Goal: Task Accomplishment & Management: Complete application form

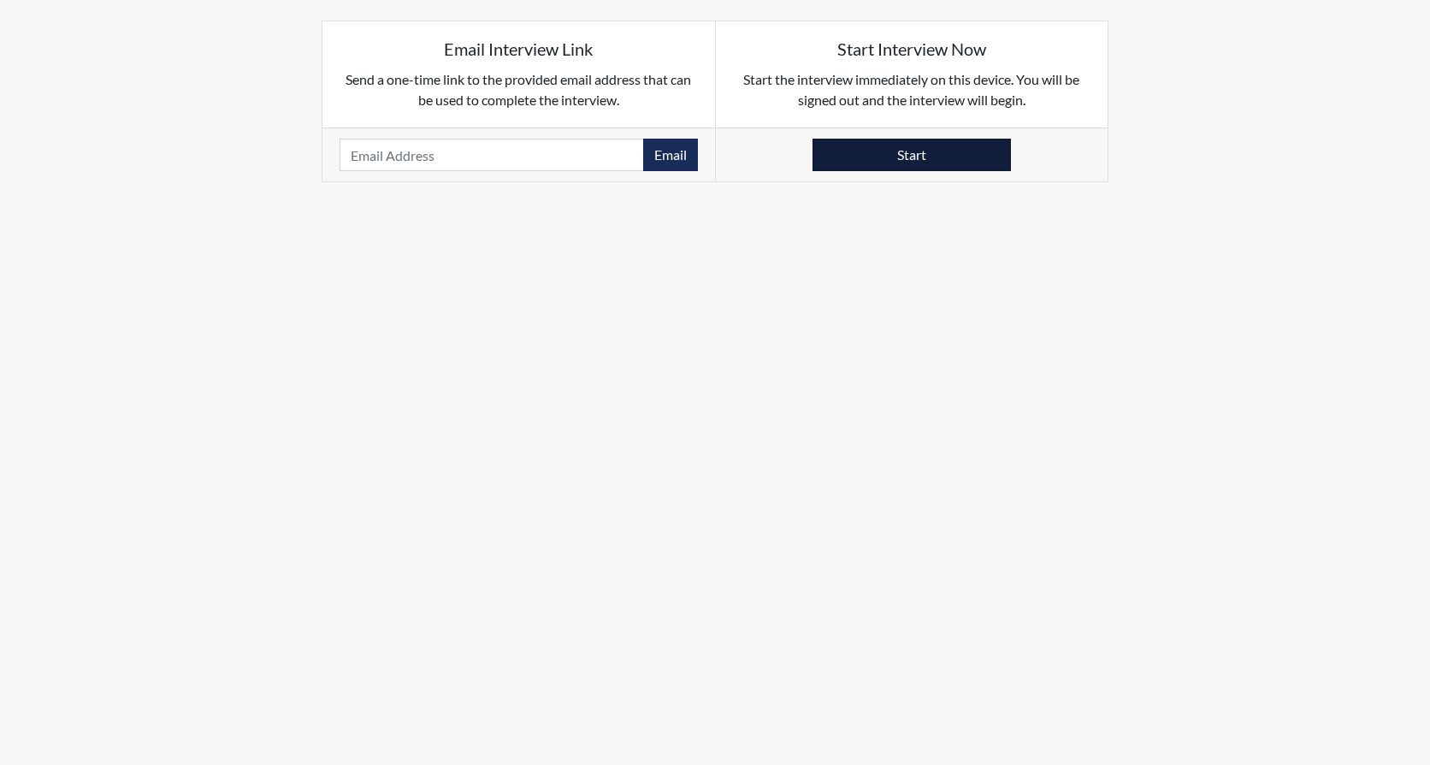
click at [901, 154] on button "Start" at bounding box center [912, 155] width 198 height 33
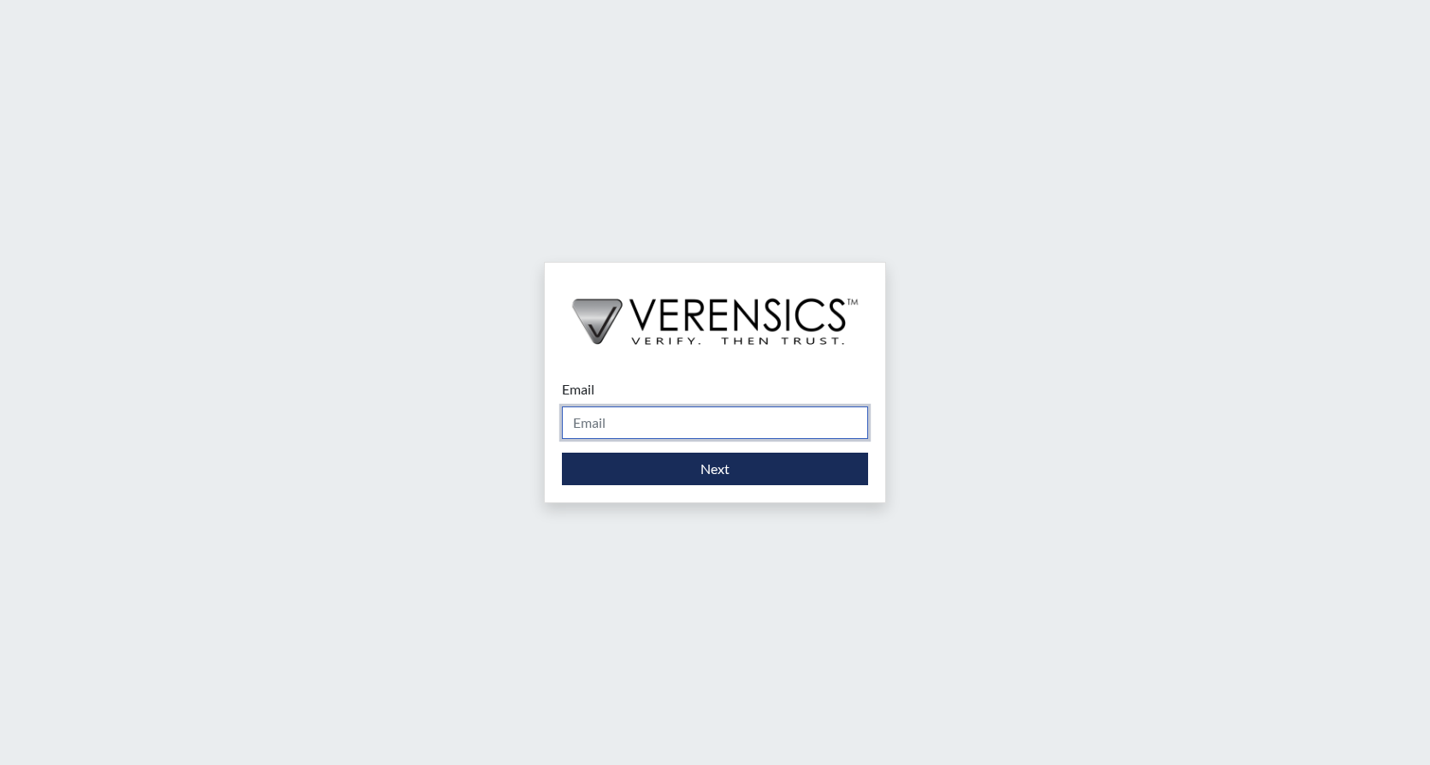
click at [652, 427] on input "Email" at bounding box center [715, 422] width 306 height 33
type input "[PERSON_NAME][EMAIL_ADDRESS][PERSON_NAME][DOMAIN_NAME]"
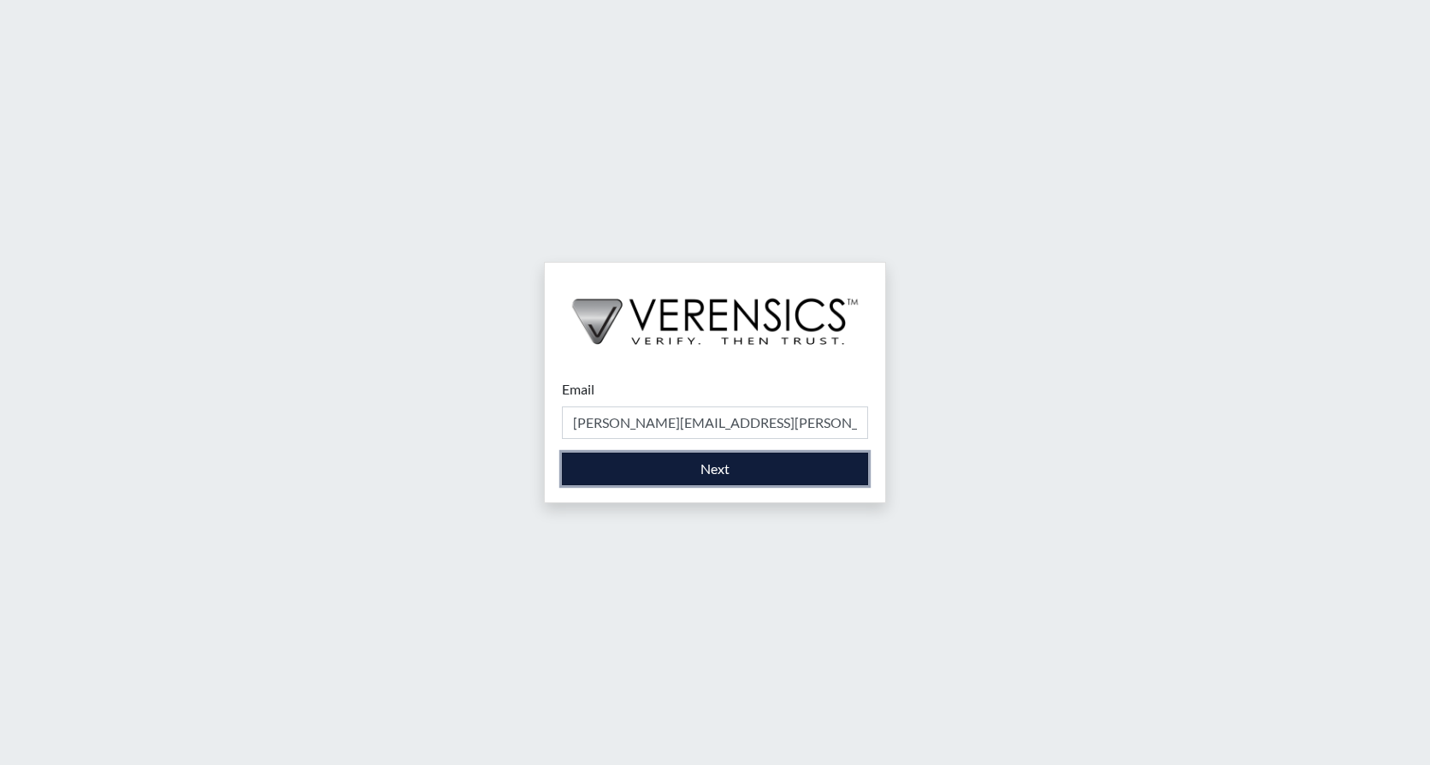
click at [653, 471] on button "Next" at bounding box center [715, 468] width 306 height 33
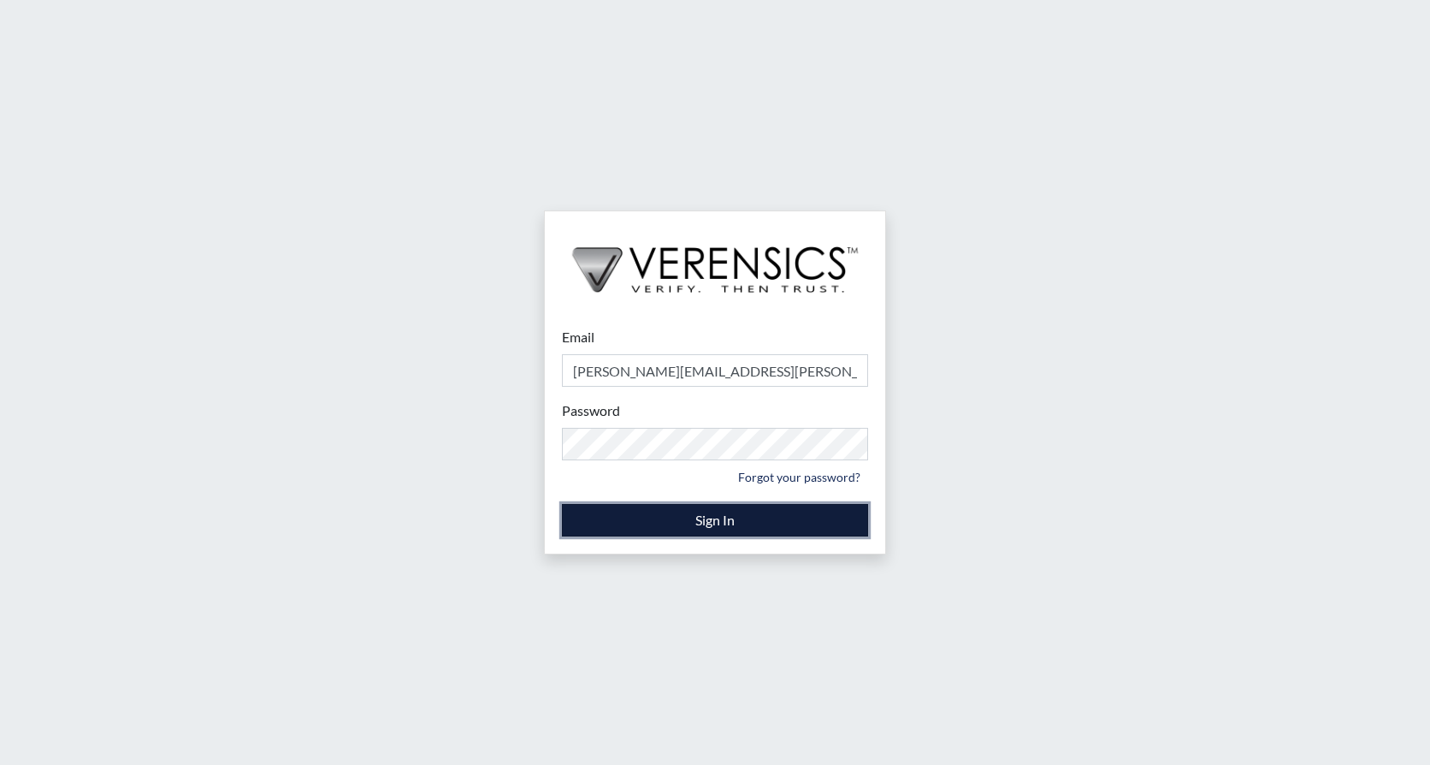
click at [729, 513] on button "Sign In" at bounding box center [715, 520] width 306 height 33
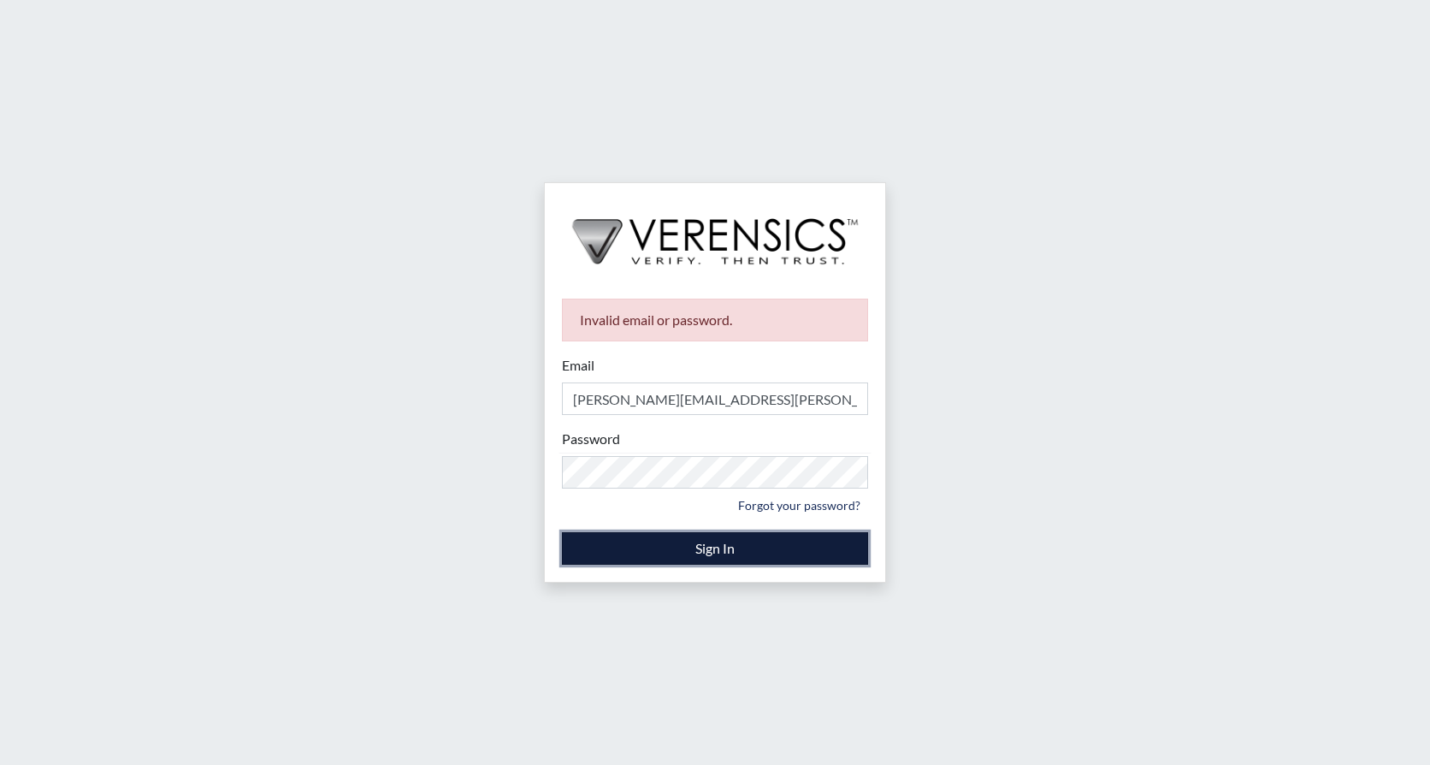
click at [736, 552] on button "Sign In" at bounding box center [715, 548] width 306 height 33
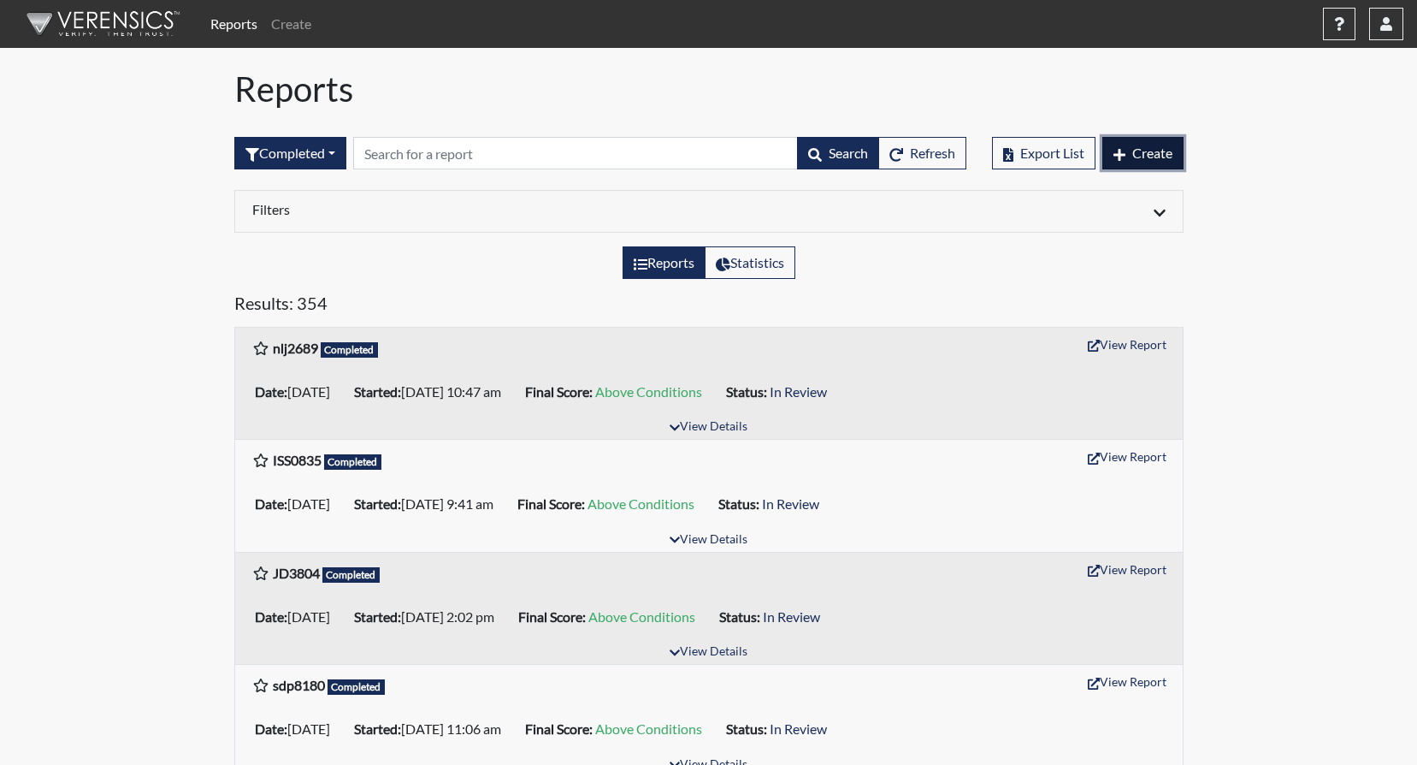
click at [1134, 148] on span "Create" at bounding box center [1153, 153] width 40 height 16
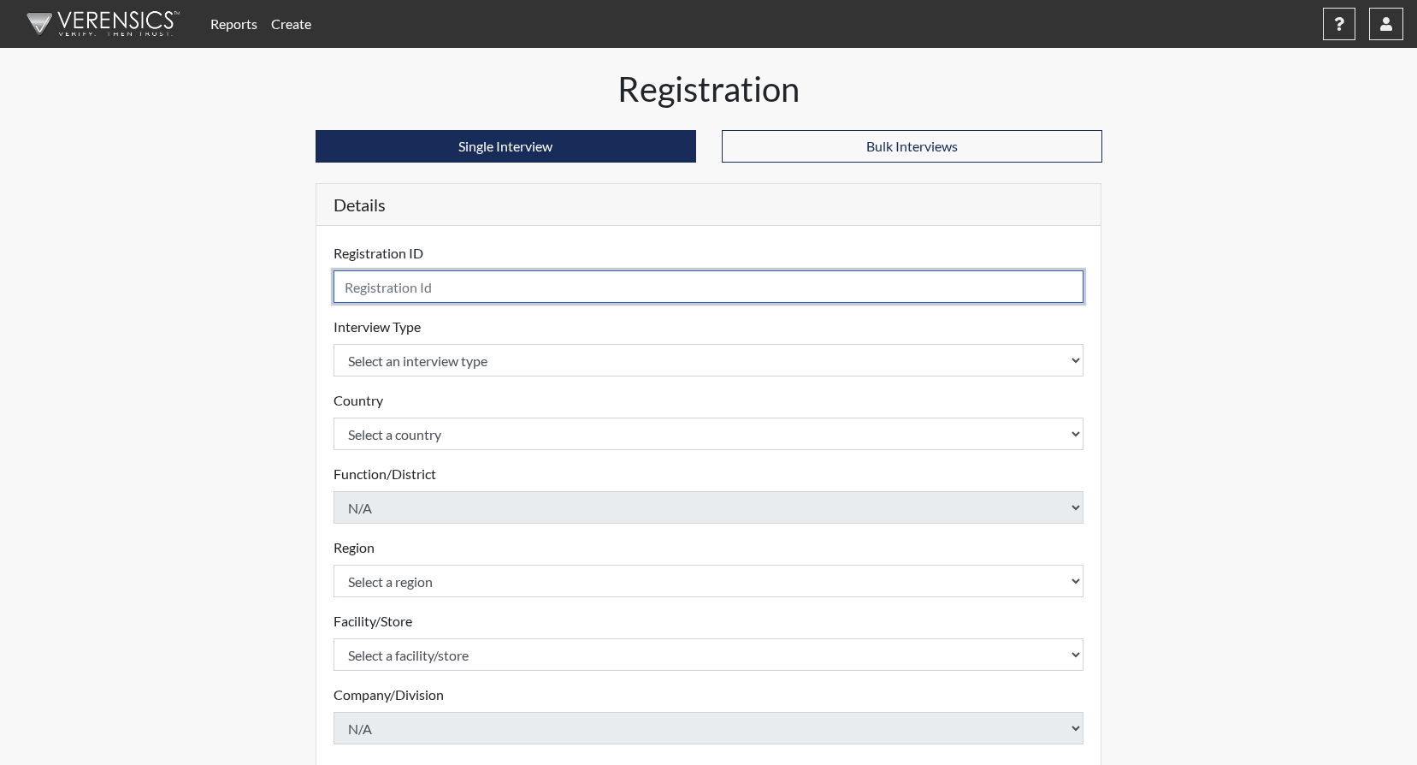
click at [414, 286] on input "text" at bounding box center [709, 286] width 751 height 33
type input "dhm7749"
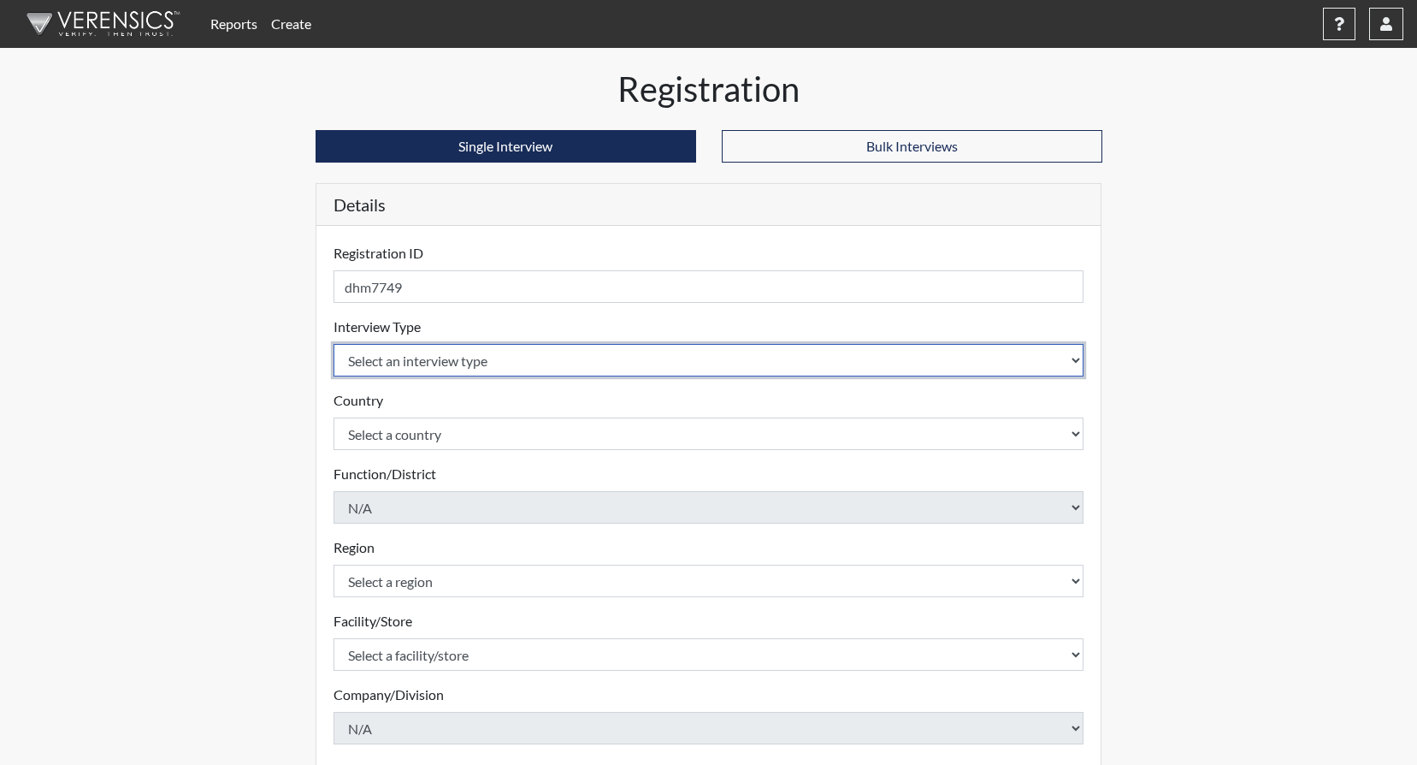
click at [1079, 358] on select "Select an interview type Corrections Pre-Employment" at bounding box center [709, 360] width 751 height 33
select select "ff733e93-e1bf-11ea-9c9f-0eff0cf7eb8f"
click at [334, 344] on select "Select an interview type Corrections Pre-Employment" at bounding box center [709, 360] width 751 height 33
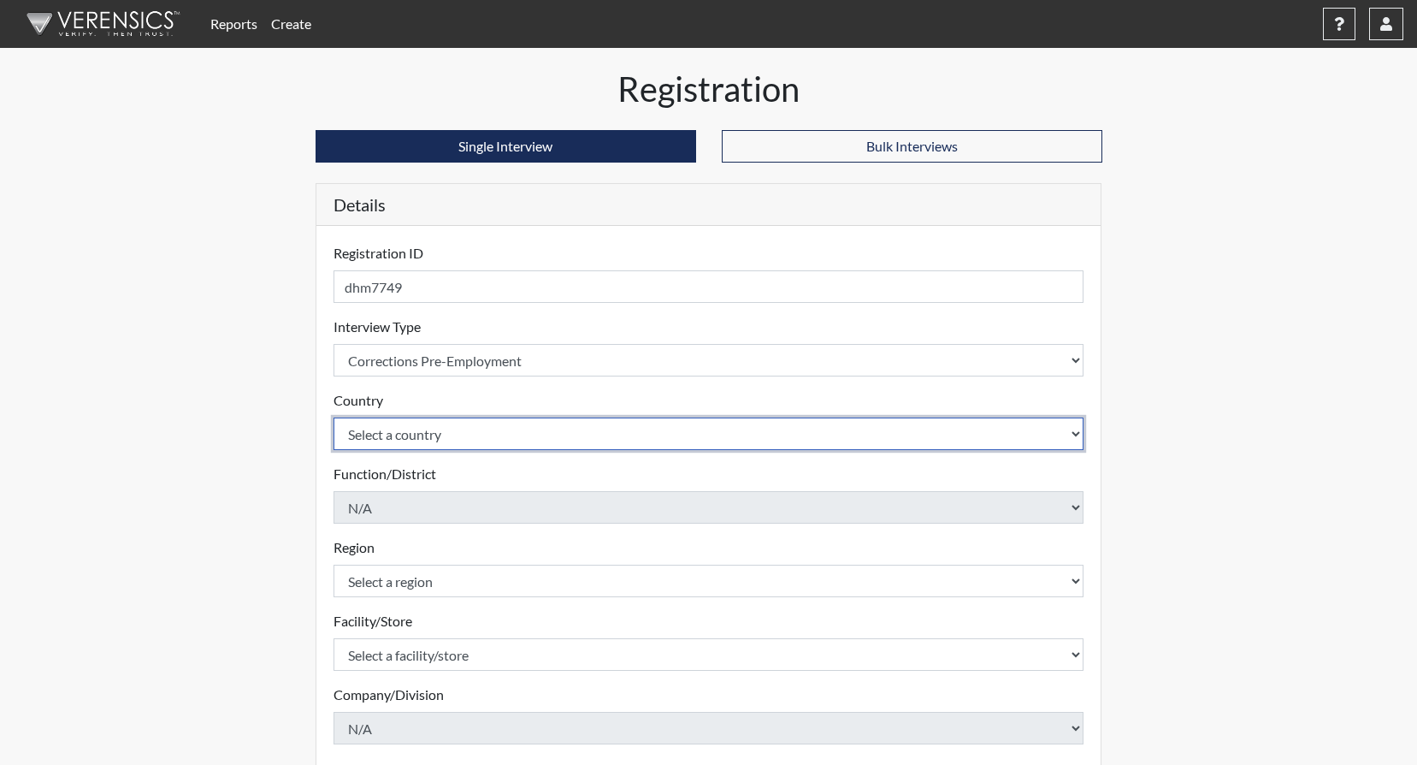
click at [1080, 431] on select "Select a country United States Mexico" at bounding box center [709, 433] width 751 height 33
select select "united-states-of-america"
click at [334, 417] on select "Select a country United States Mexico" at bounding box center [709, 433] width 751 height 33
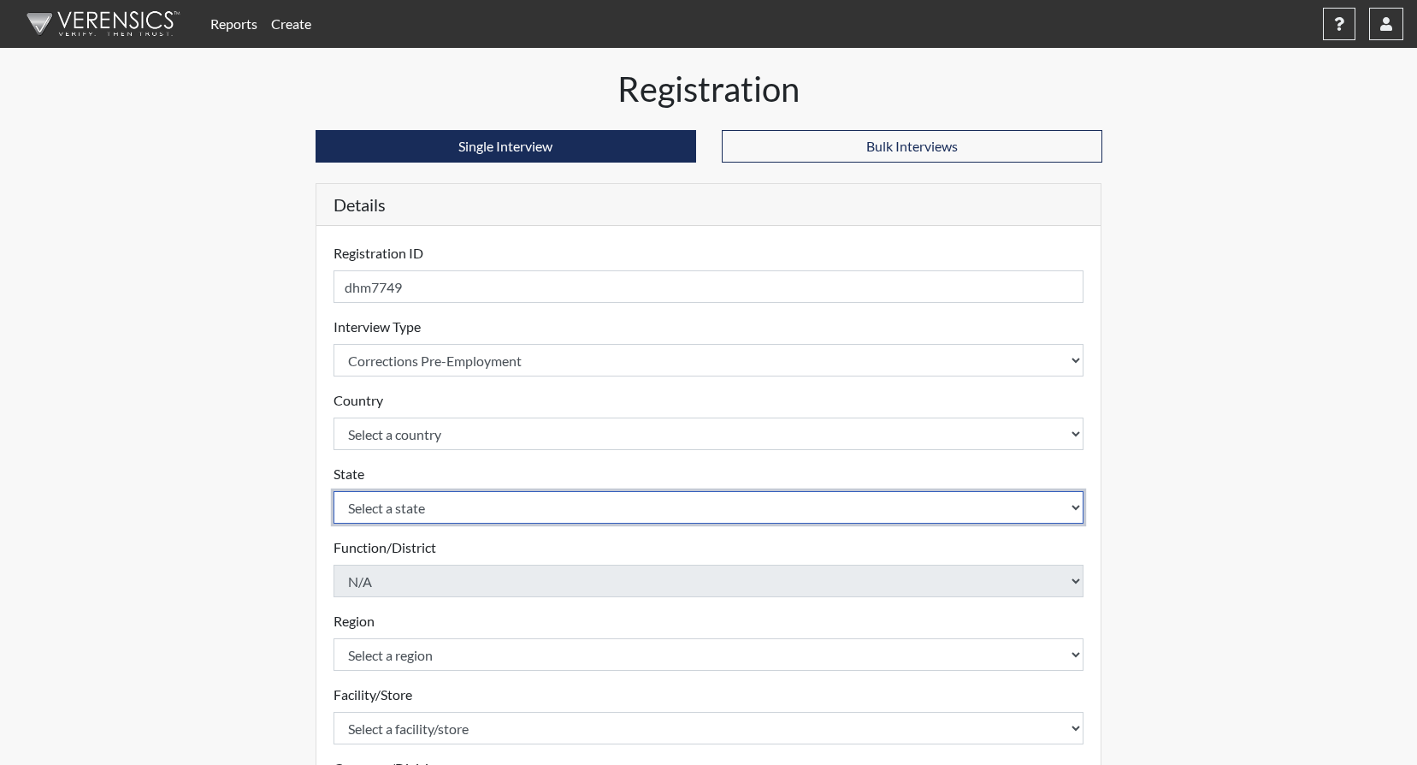
click at [1078, 505] on select "Select a state Alabama Alaska Arizona Arkansas California Colorado Connecticut …" at bounding box center [709, 507] width 751 height 33
select select "GA"
click at [334, 491] on select "Select a state Alabama Alaska Arizona Arkansas California Colorado Connecticut …" at bounding box center [709, 507] width 751 height 33
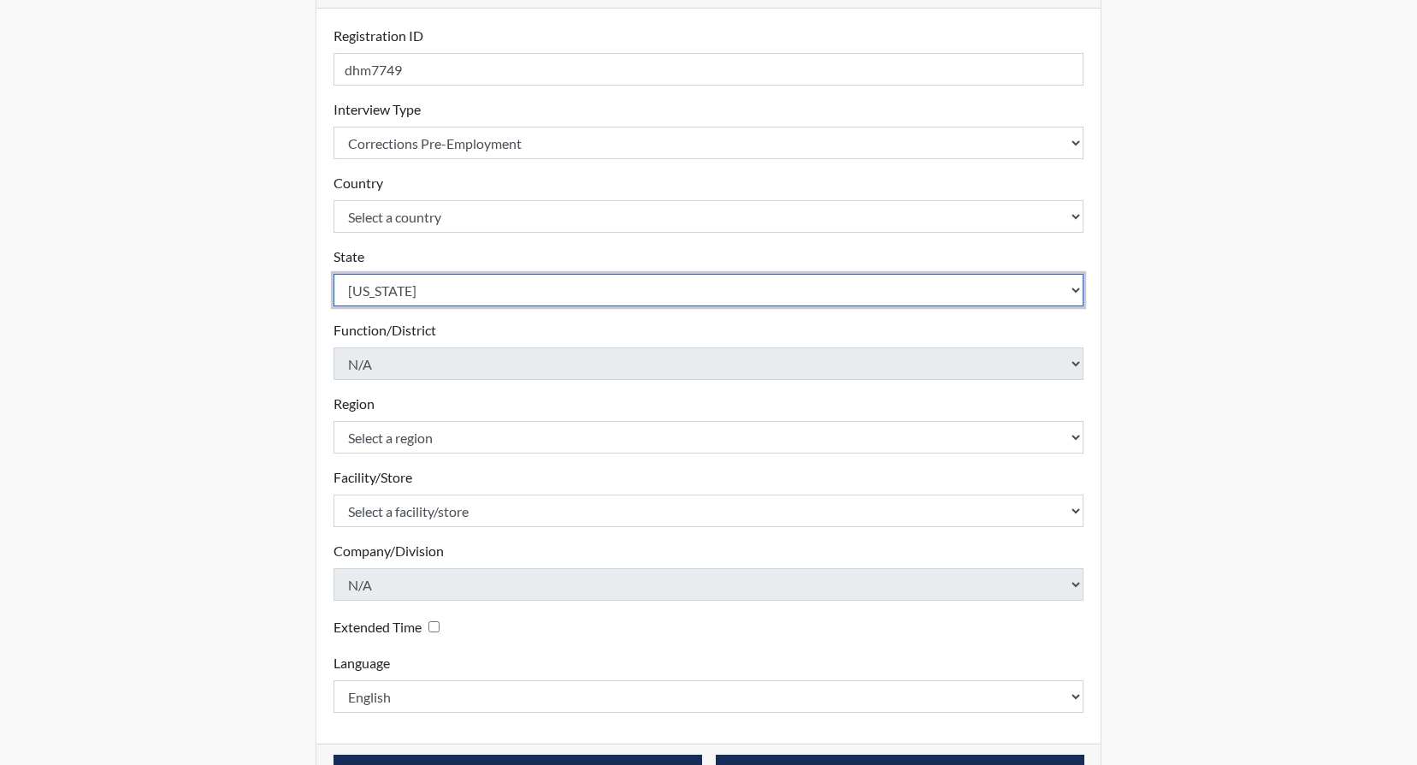
scroll to position [257, 0]
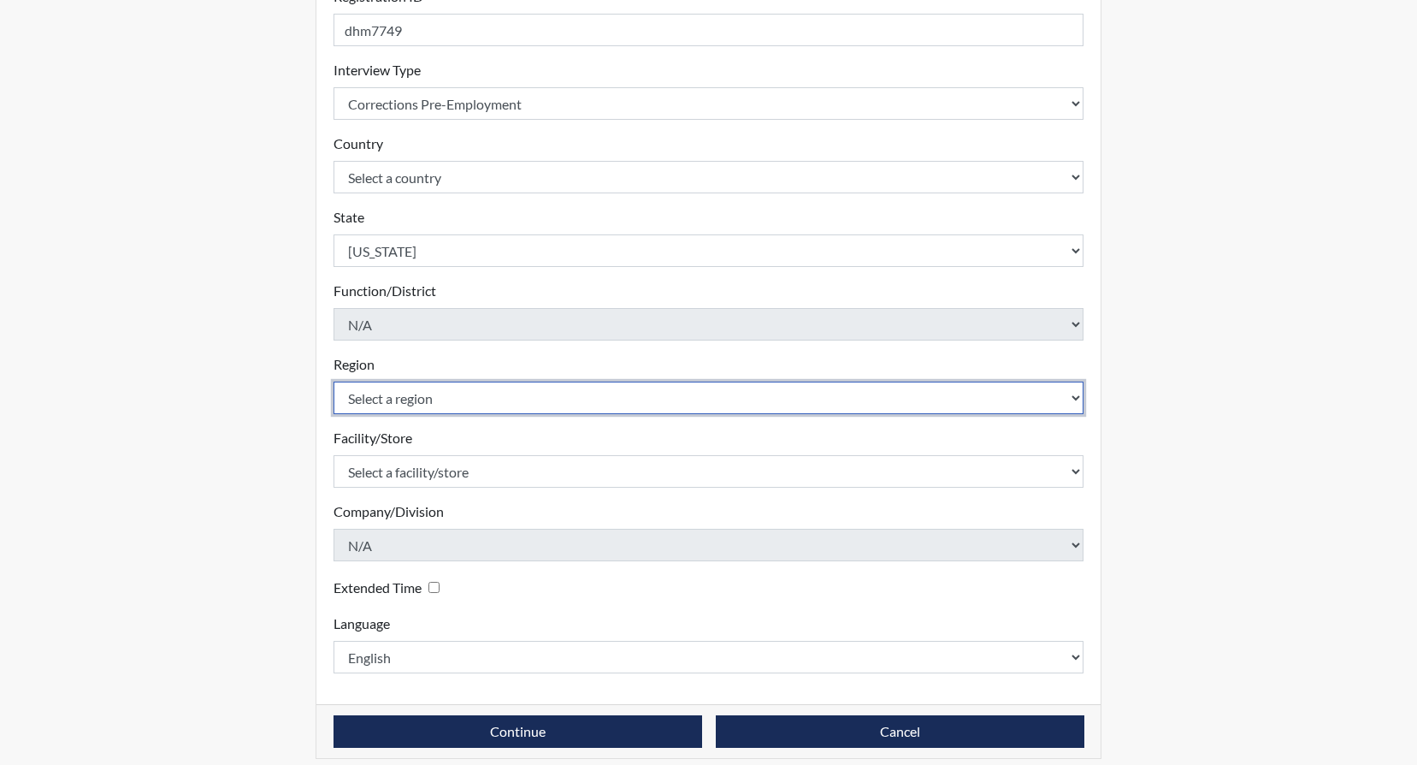
click at [1073, 402] on select "Select a region North Region" at bounding box center [709, 397] width 751 height 33
select select "8bdab1f8-09d2-48bf-ae6d-f2dae3084107"
click at [334, 381] on select "Select a region North Region" at bounding box center [709, 397] width 751 height 33
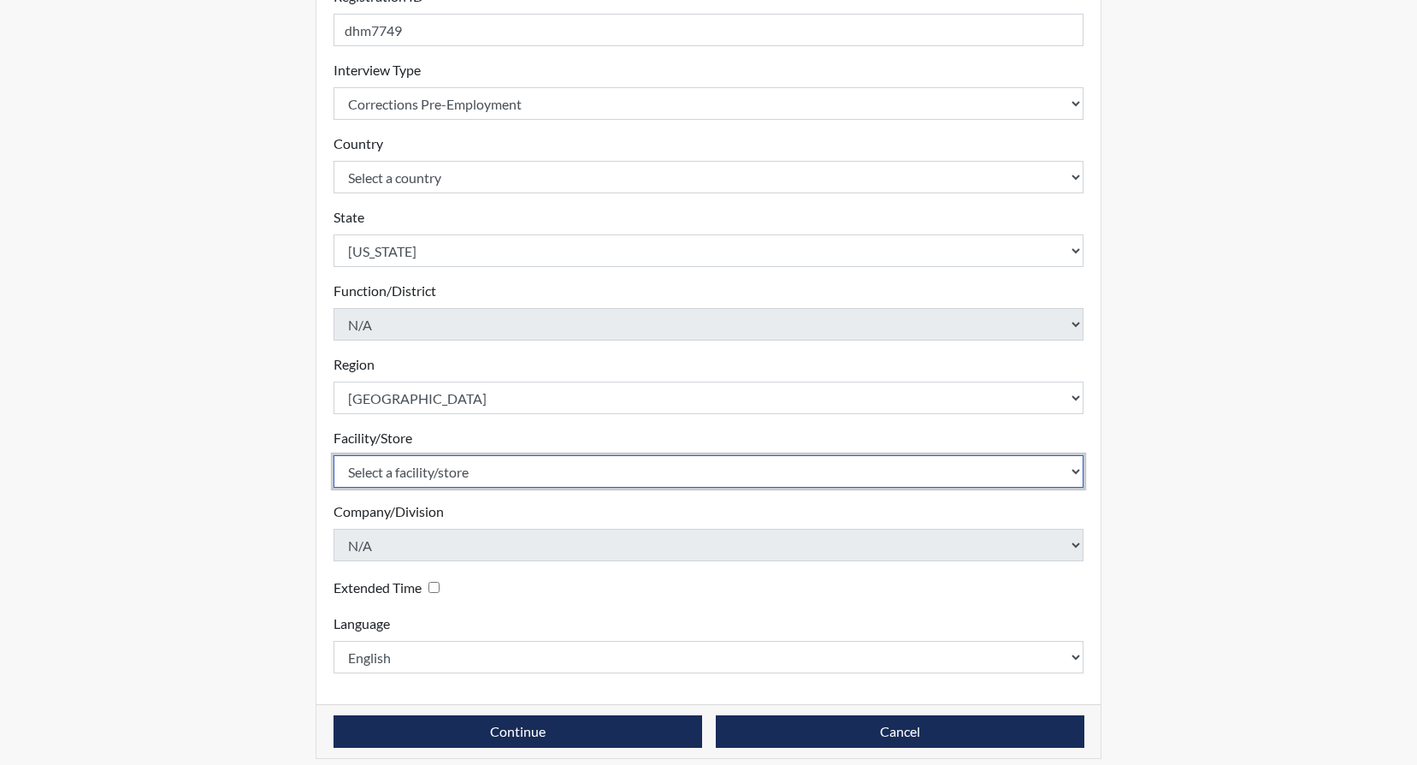
click at [1076, 475] on select "Select a facility/store GD&CP SMU*+" at bounding box center [709, 471] width 751 height 33
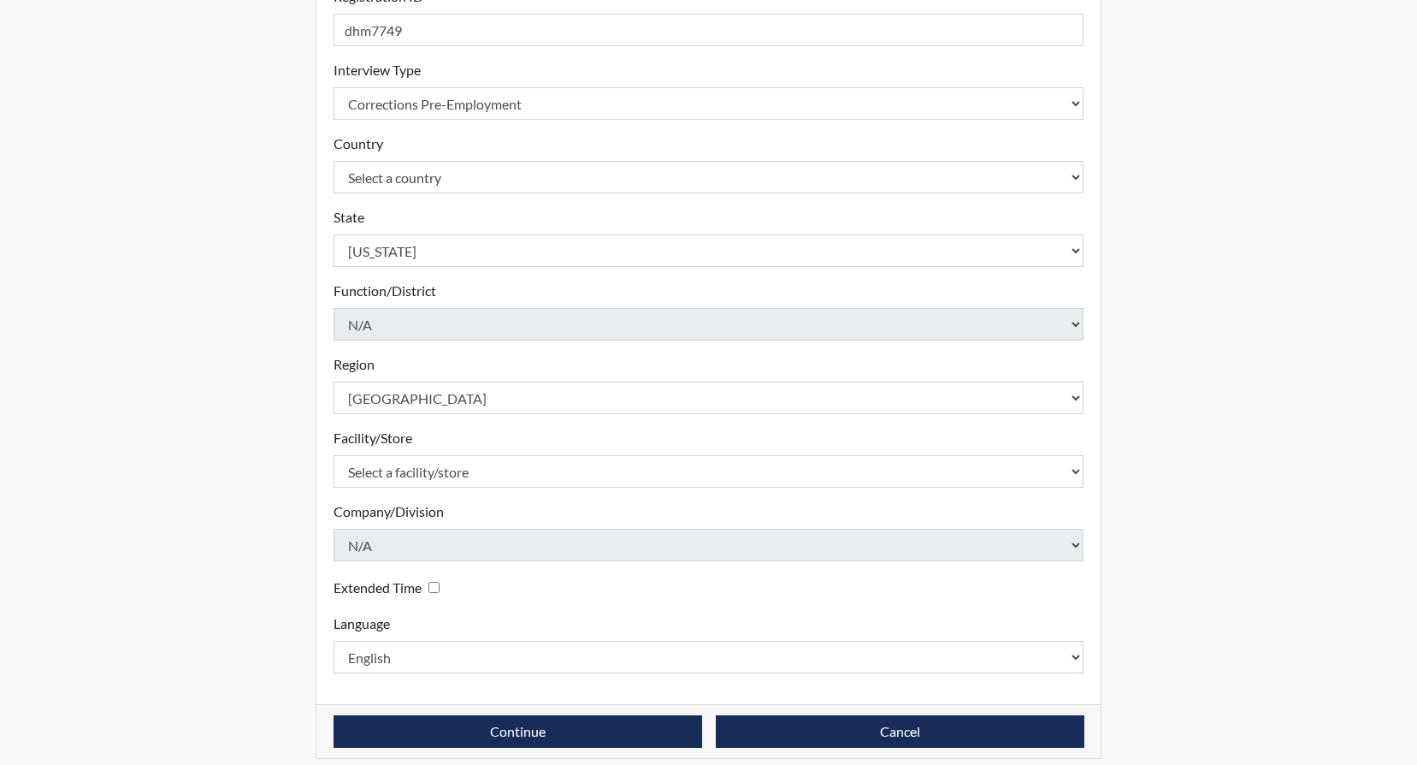
click at [878, 526] on div "Company/Division N/A Please select a company/division." at bounding box center [709, 531] width 751 height 60
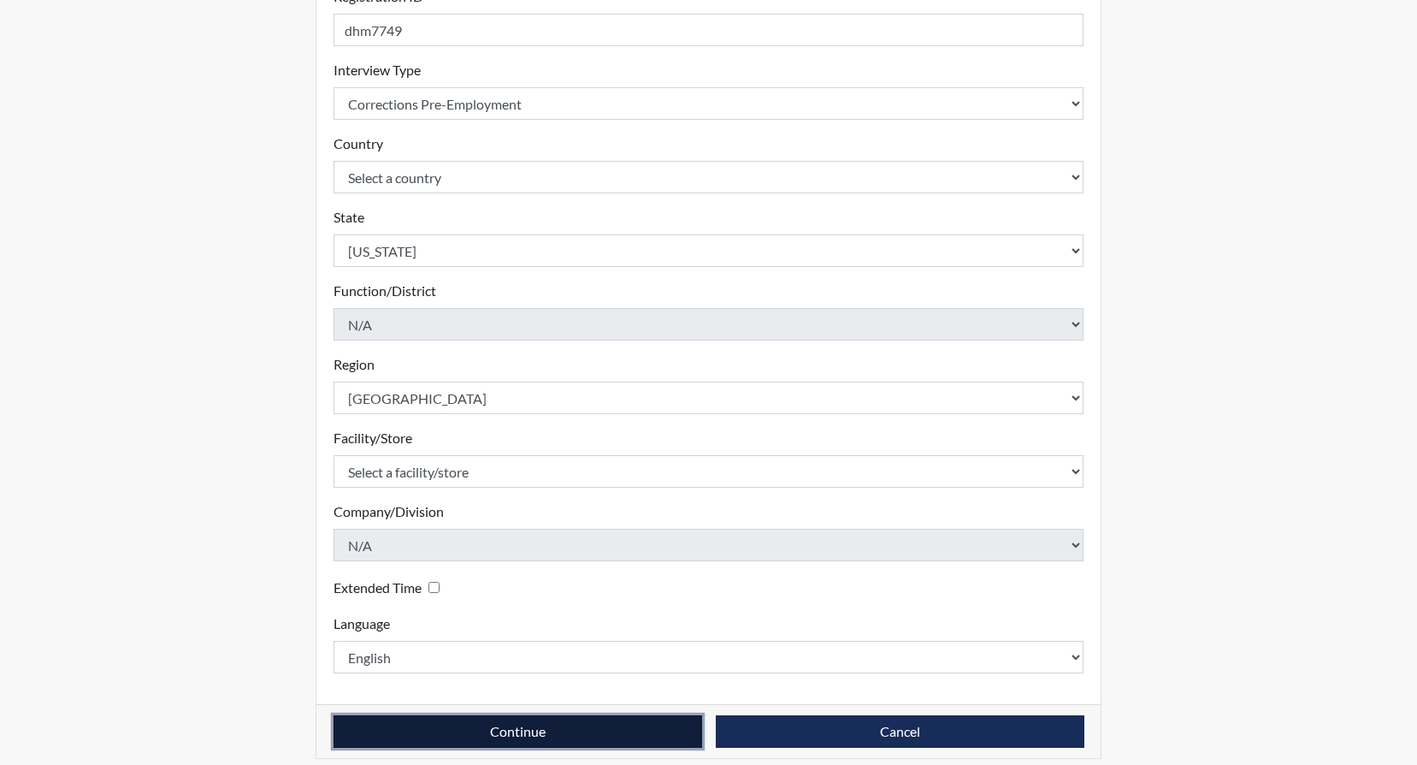
click at [501, 731] on button "Continue" at bounding box center [518, 731] width 369 height 33
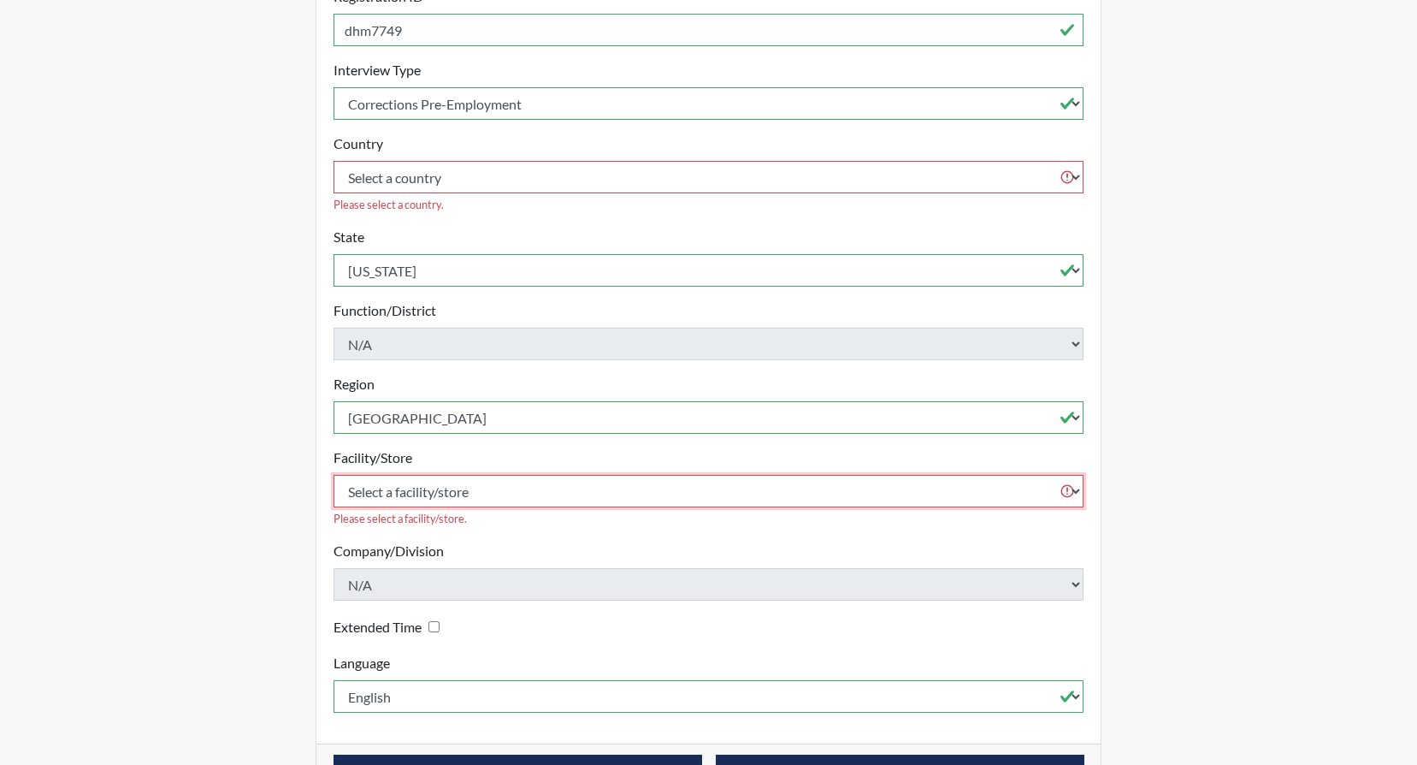
click at [1071, 475] on select "Select a facility/store GD&CP SMU*+" at bounding box center [709, 491] width 751 height 33
select select "43ff33d3-b326-4461-b740-f0025afaca61"
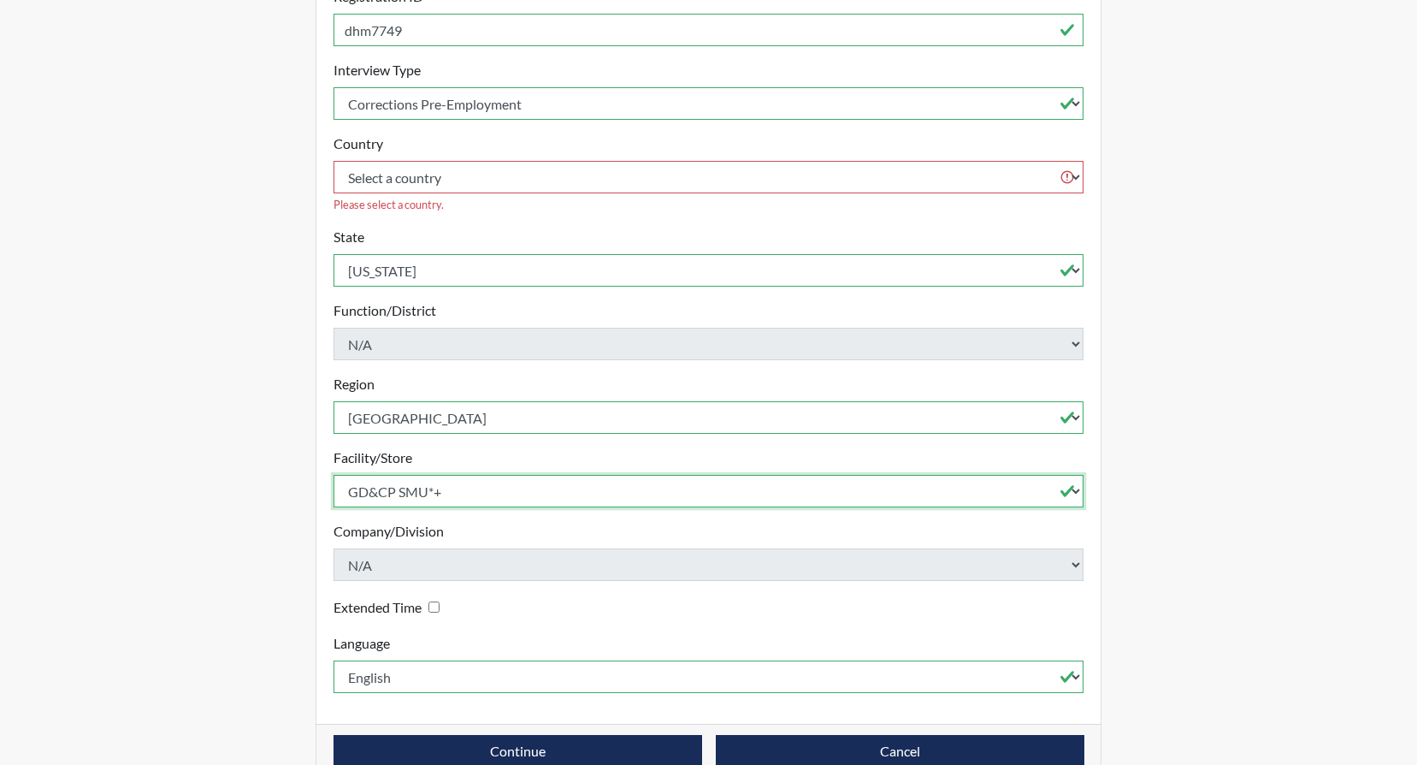
click at [334, 475] on select "Select a facility/store GD&CP SMU*+" at bounding box center [709, 491] width 751 height 33
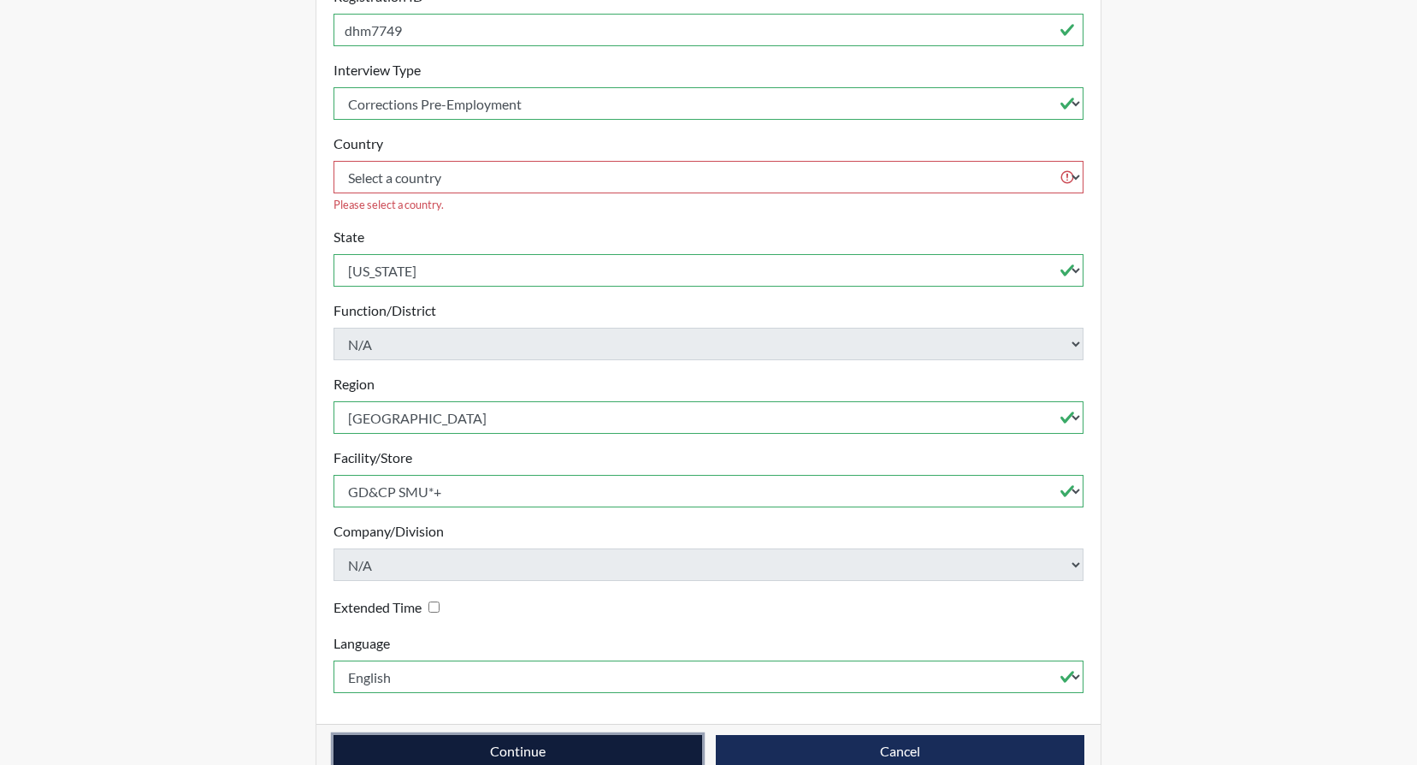
click at [562, 735] on button "Continue" at bounding box center [518, 751] width 369 height 33
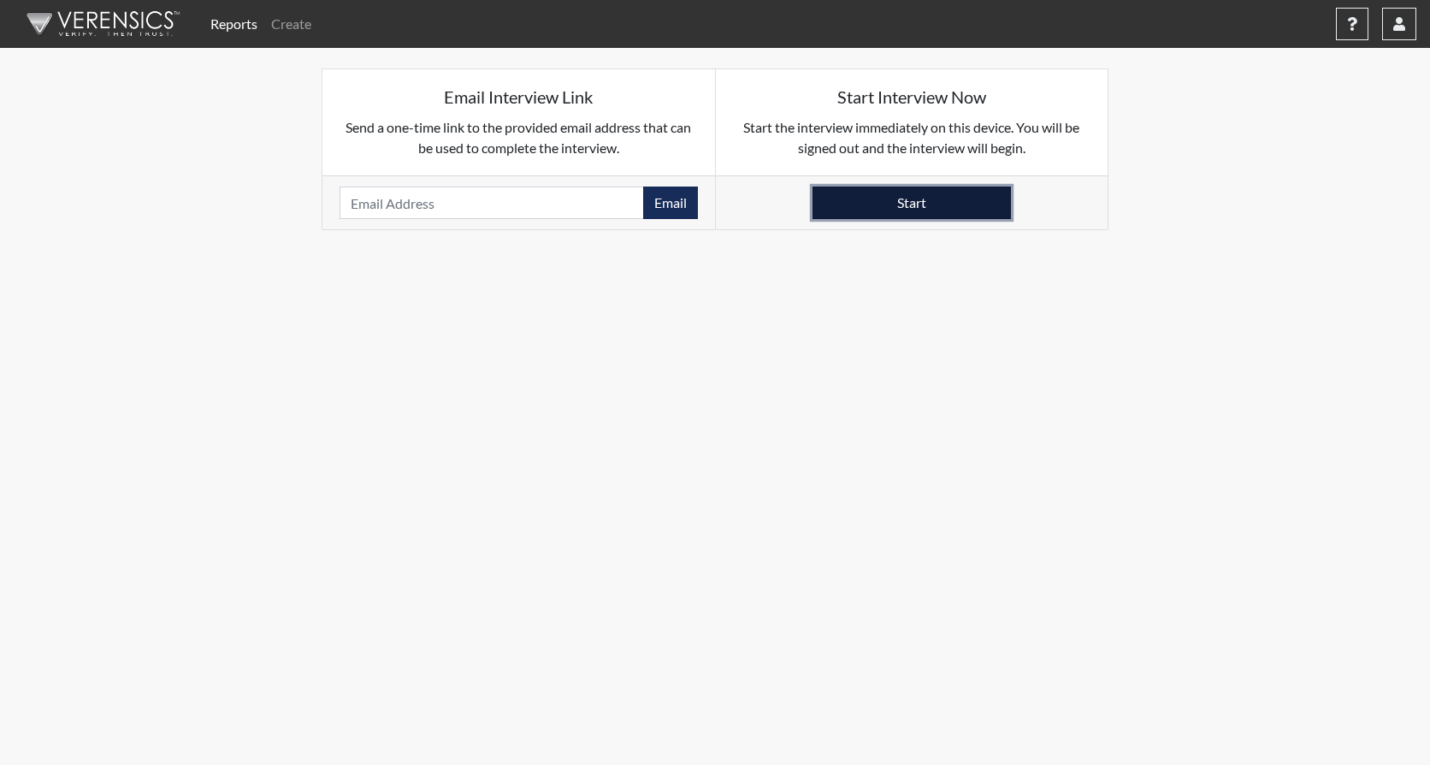
click at [905, 203] on button "Start" at bounding box center [912, 202] width 198 height 33
